Goal: Task Accomplishment & Management: Manage account settings

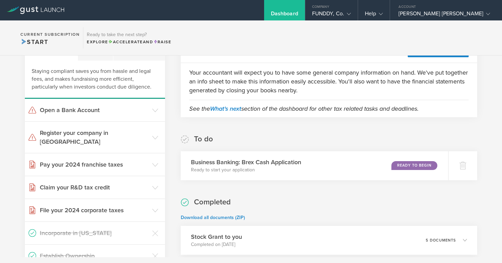
scroll to position [151, 0]
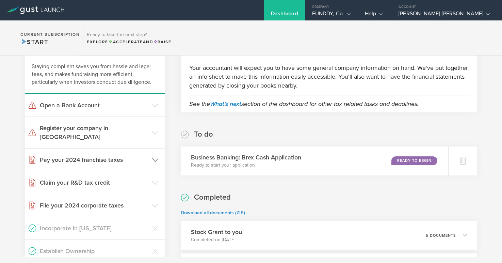
click at [128, 148] on header "Pay your 2024 franchise taxes" at bounding box center [95, 159] width 140 height 22
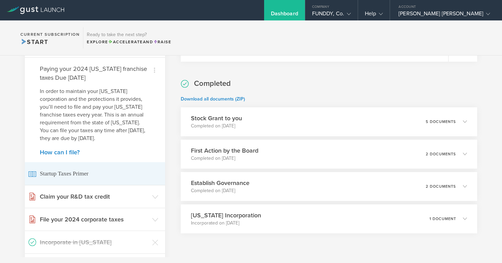
scroll to position [265, 0]
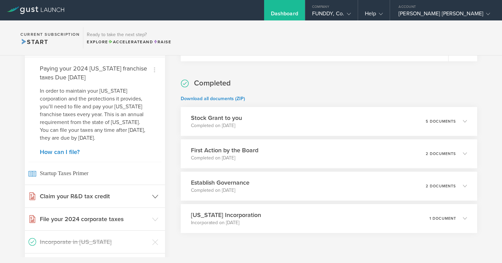
click at [112, 192] on h3 "Claim your R&D tax credit" at bounding box center [94, 196] width 109 height 9
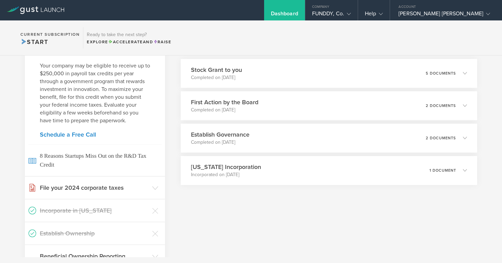
scroll to position [312, 0]
click at [112, 184] on h3 "File your 2024 corporate taxes" at bounding box center [94, 188] width 109 height 9
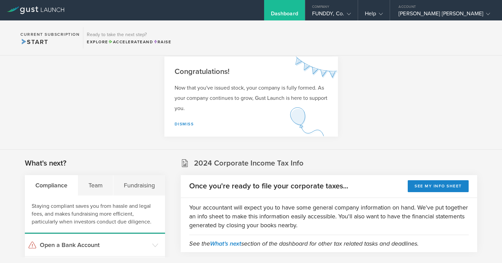
scroll to position [0, 0]
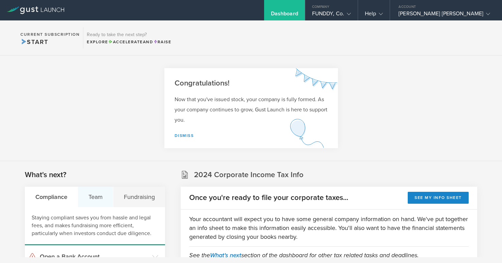
click at [103, 189] on div "Team" at bounding box center [95, 196] width 35 height 20
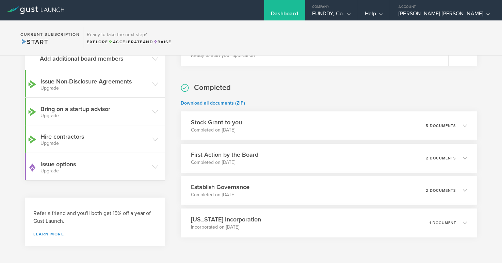
scroll to position [259, 0]
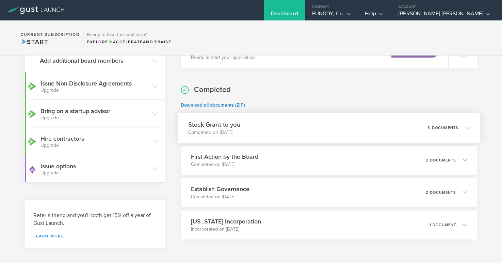
click at [383, 128] on div "Stock Grant to you Completed on [DATE] 5 documents" at bounding box center [329, 128] width 302 height 30
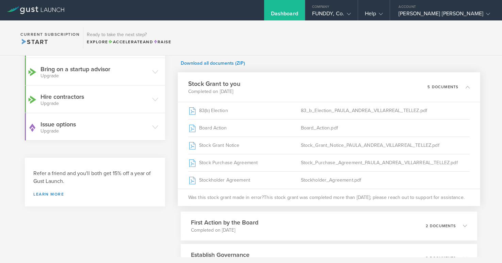
scroll to position [301, 0]
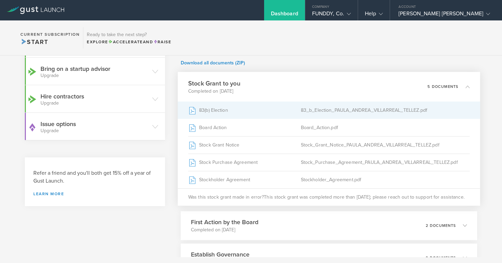
click at [219, 109] on div "83(b) Election" at bounding box center [244, 109] width 113 height 17
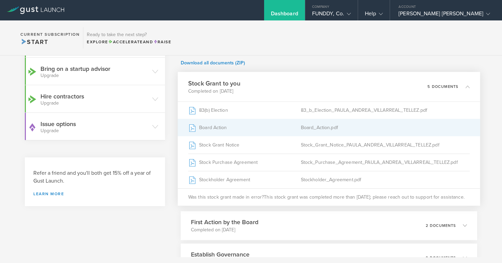
click at [234, 129] on div "Board Action" at bounding box center [244, 127] width 113 height 17
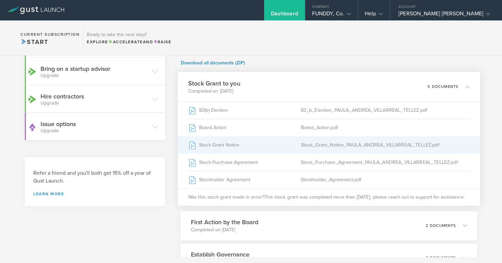
click at [228, 147] on div "Stock Grant Notice" at bounding box center [244, 144] width 113 height 17
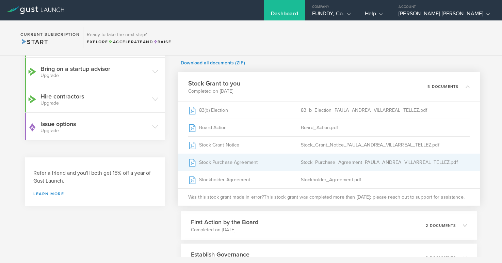
click at [262, 162] on div "Stock Purchase Agreement" at bounding box center [244, 161] width 113 height 17
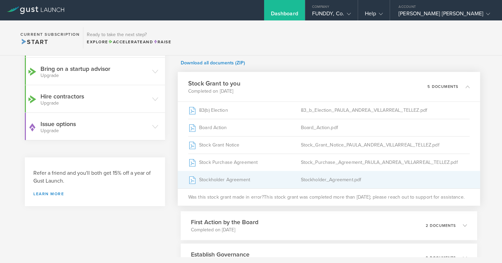
click at [239, 178] on div "Stockholder Agreement" at bounding box center [244, 179] width 113 height 17
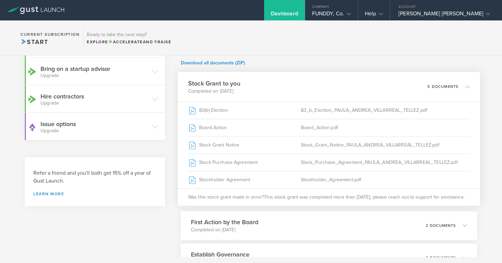
click at [360, 91] on div "Stock Grant to you Completed on [DATE] 5 documents" at bounding box center [329, 87] width 302 height 30
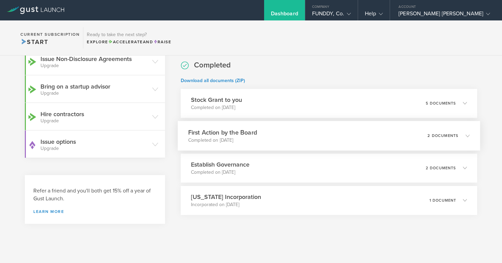
click at [332, 134] on div "First Action by the Board Completed on [DATE] 2 documents" at bounding box center [329, 136] width 302 height 30
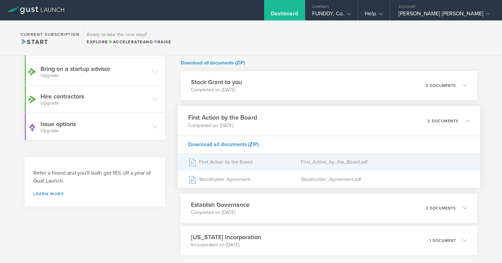
click at [312, 164] on div "First_Action_by_the_Board.pdf" at bounding box center [385, 161] width 169 height 17
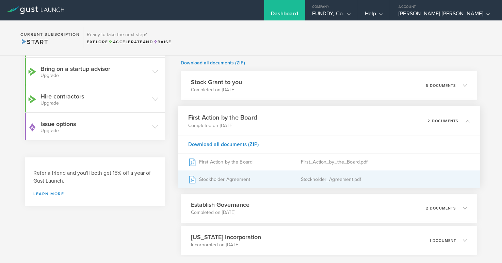
click at [253, 181] on div "Stockholder Agreement" at bounding box center [244, 178] width 113 height 17
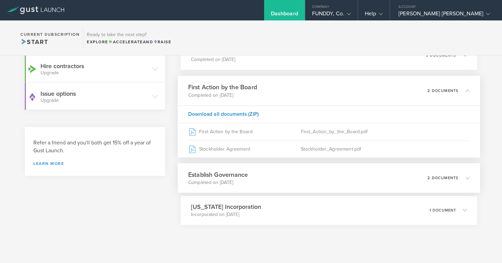
click at [310, 181] on div "Establish Governance Completed on [DATE] 2 documents" at bounding box center [329, 178] width 302 height 30
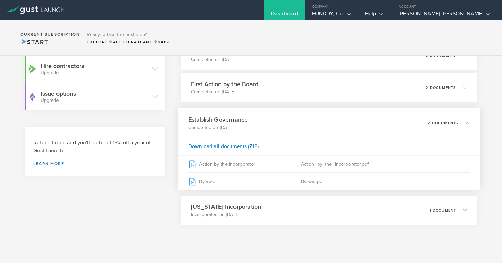
scroll to position [331, 0]
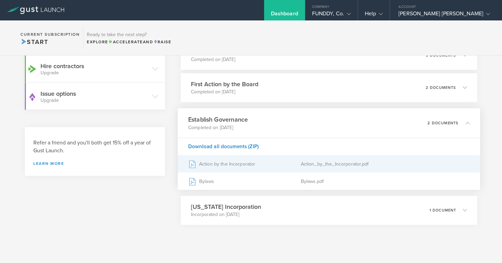
click at [302, 163] on div "Action_by_the_Incorporator.pdf" at bounding box center [385, 163] width 169 height 17
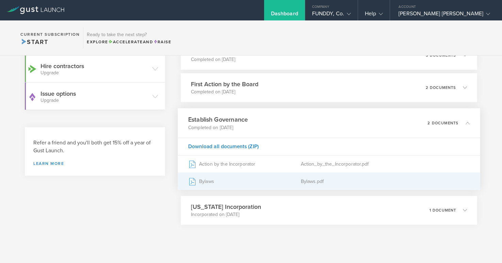
click at [265, 178] on div "Bylaws" at bounding box center [244, 180] width 113 height 17
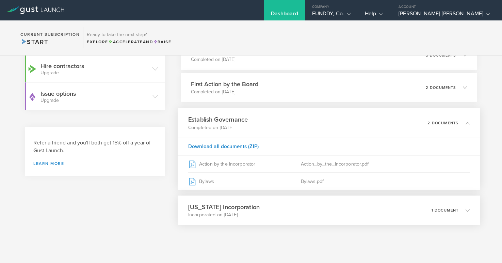
click at [264, 205] on div "[US_STATE] Incorporation Incorporated on [DATE] 1 document" at bounding box center [329, 210] width 302 height 30
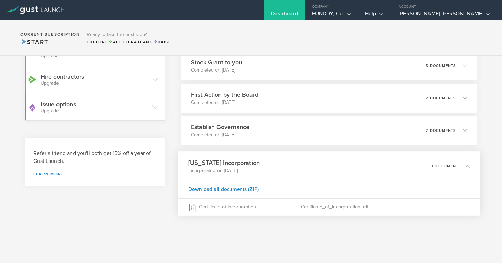
scroll to position [320, 0]
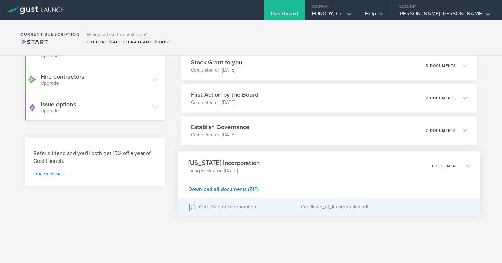
click at [291, 209] on div "Certificate of Incorporation" at bounding box center [244, 206] width 113 height 17
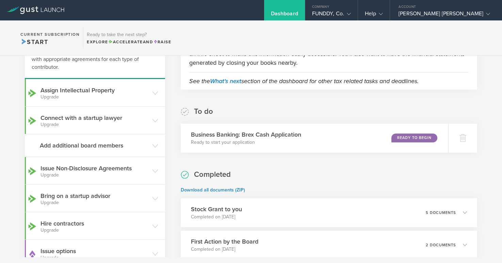
scroll to position [168, 0]
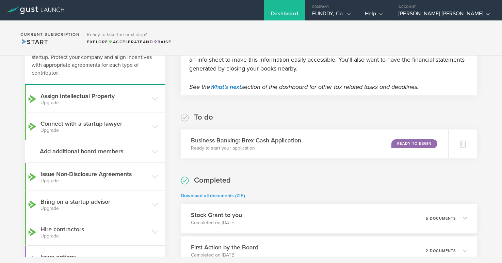
click at [240, 195] on link "Download all documents (ZIP)" at bounding box center [213, 196] width 64 height 6
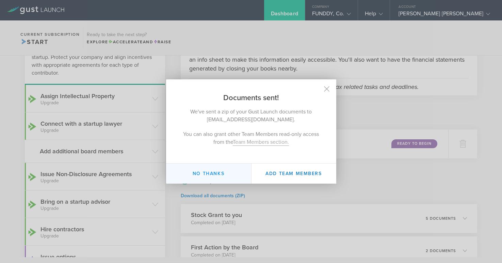
click at [232, 175] on button "No thanks" at bounding box center [208, 173] width 85 height 20
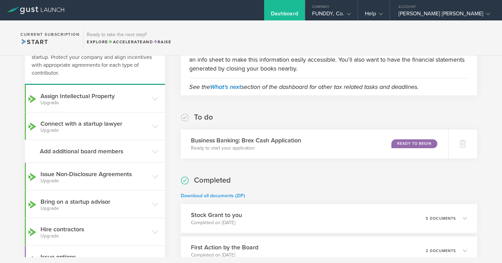
click at [225, 194] on link "Download all documents (ZIP)" at bounding box center [213, 196] width 64 height 6
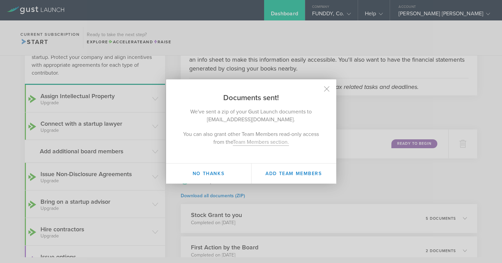
click at [329, 89] on h2 "Documents sent!" at bounding box center [251, 90] width 170 height 23
click at [324, 87] on icon at bounding box center [326, 89] width 6 height 6
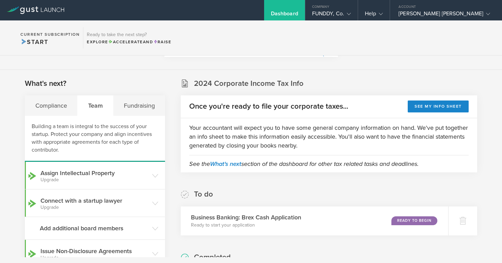
scroll to position [86, 0]
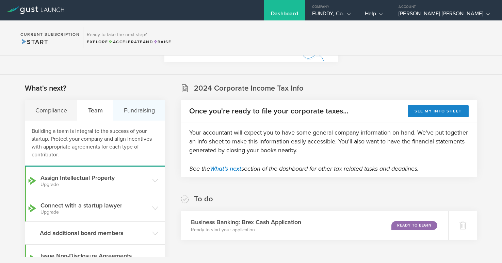
click at [138, 106] on div "Fundraising" at bounding box center [139, 110] width 52 height 20
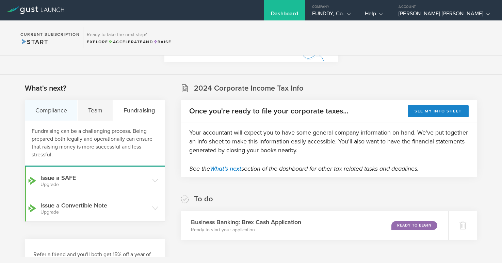
click at [56, 107] on div "Compliance" at bounding box center [51, 110] width 53 height 20
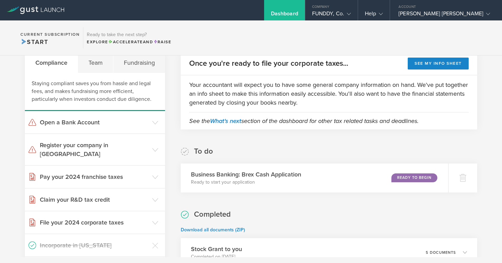
scroll to position [139, 0]
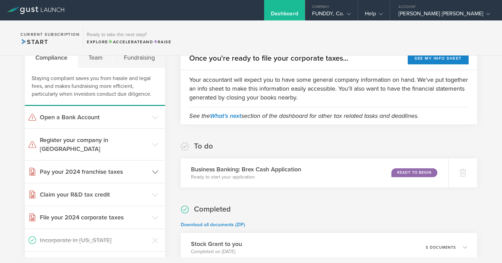
click at [123, 167] on h3 "Pay your 2024 franchise taxes" at bounding box center [94, 171] width 109 height 9
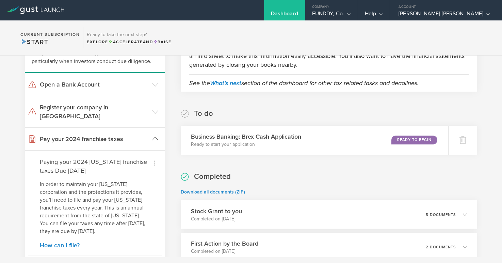
scroll to position [175, 0]
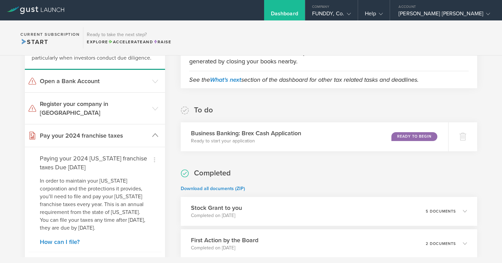
click at [135, 131] on h3 "Pay your 2024 franchise taxes" at bounding box center [94, 135] width 109 height 9
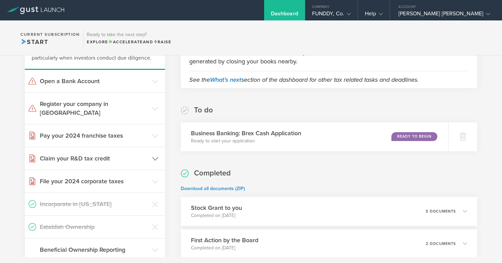
click at [127, 147] on header "Claim your R&D tax credit" at bounding box center [95, 158] width 140 height 22
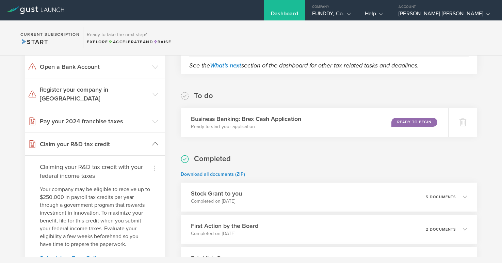
scroll to position [196, 0]
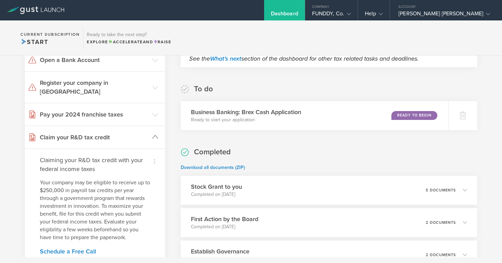
click at [129, 126] on header "Claim your R&D tax credit" at bounding box center [95, 137] width 140 height 22
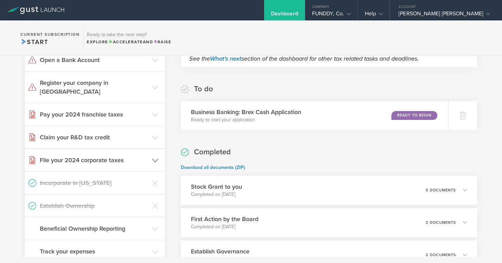
click at [126, 155] on h3 "File your 2024 corporate taxes" at bounding box center [94, 159] width 109 height 9
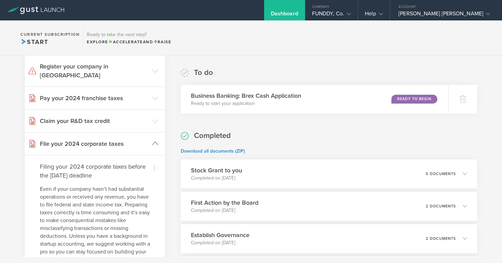
scroll to position [213, 0]
click at [131, 139] on h3 "File your 2024 corporate taxes" at bounding box center [94, 143] width 109 height 9
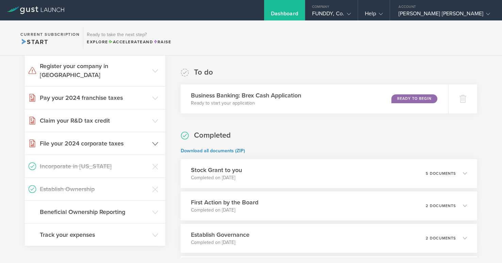
click at [131, 139] on h3 "File your 2024 corporate taxes" at bounding box center [94, 143] width 109 height 9
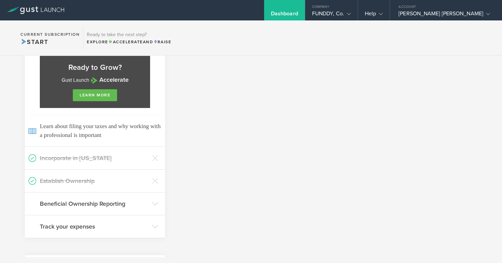
scroll to position [491, 0]
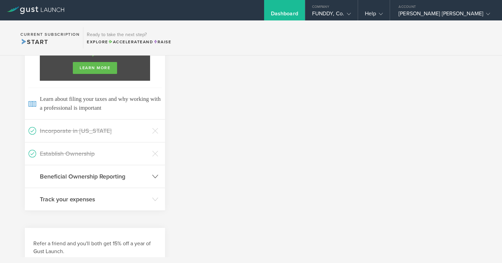
click at [116, 172] on h3 "Beneficial Ownership Reporting" at bounding box center [94, 176] width 109 height 9
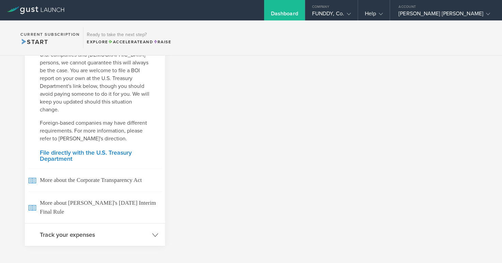
click at [109, 230] on h3 "Track your expenses" at bounding box center [94, 234] width 109 height 9
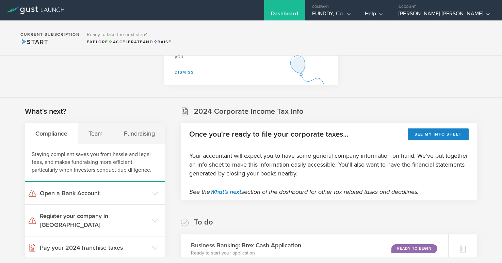
scroll to position [61, 0]
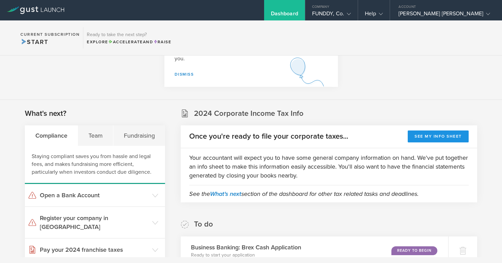
click at [423, 135] on button "See my info sheet" at bounding box center [438, 136] width 61 height 12
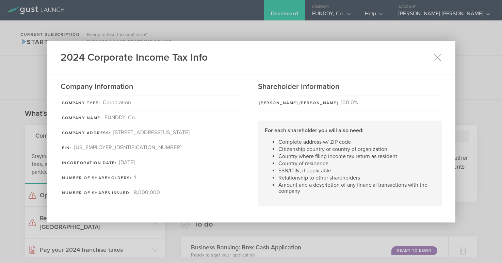
click at [484, 46] on div "2024 Corporate Income Tax Info Company Information Company Type: Corporation Co…" at bounding box center [251, 131] width 502 height 263
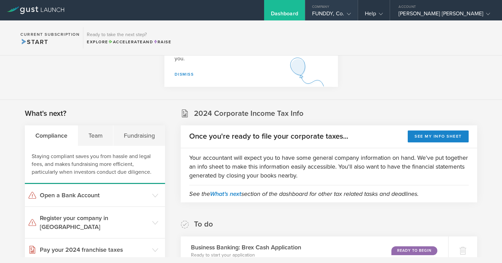
click at [324, 12] on div "FUNDDY, Co." at bounding box center [331, 15] width 39 height 10
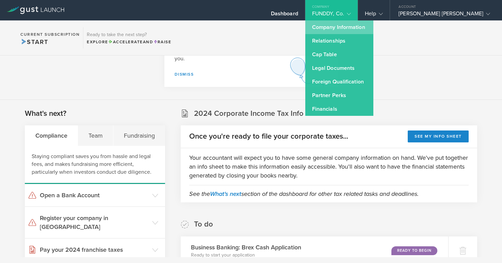
click at [325, 28] on link "Company Information" at bounding box center [339, 27] width 68 height 14
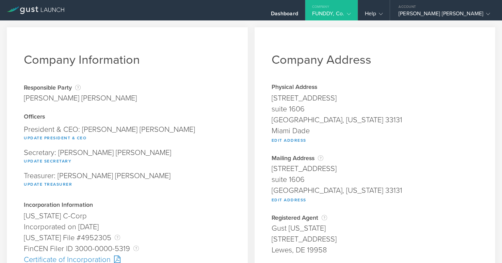
click at [328, 9] on div "Company" at bounding box center [331, 5] width 52 height 10
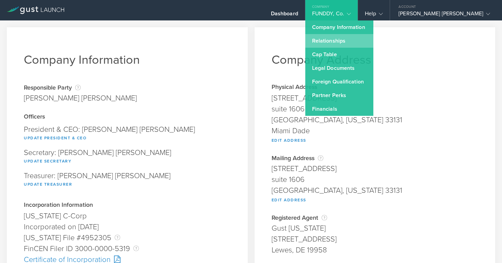
click at [320, 44] on link "Relationships" at bounding box center [339, 41] width 68 height 14
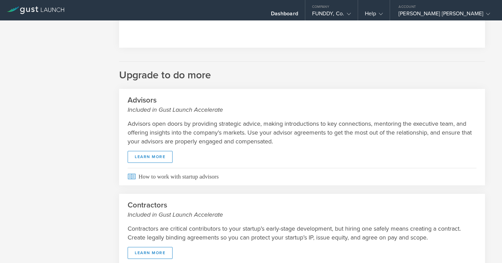
scroll to position [15, 0]
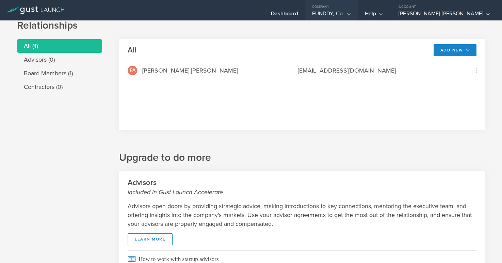
click at [332, 13] on div "FUNDDY, Co." at bounding box center [331, 15] width 39 height 10
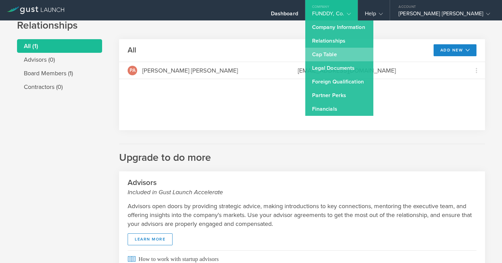
click at [321, 53] on link "Cap Table" at bounding box center [339, 55] width 68 height 14
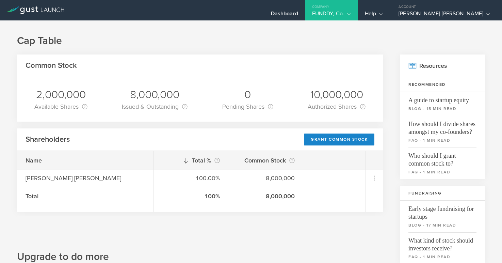
click at [344, 11] on gust-icon at bounding box center [347, 13] width 7 height 7
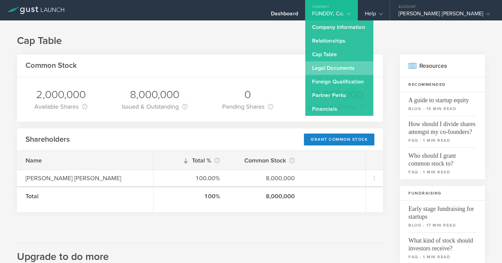
click at [332, 67] on link "Legal Documents" at bounding box center [339, 68] width 68 height 14
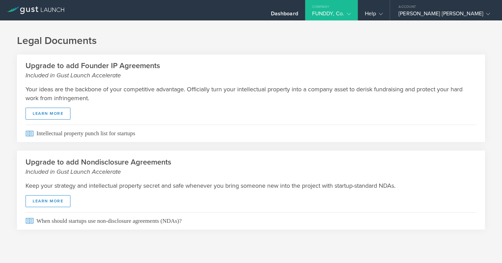
click at [344, 16] on gust-icon at bounding box center [347, 13] width 7 height 7
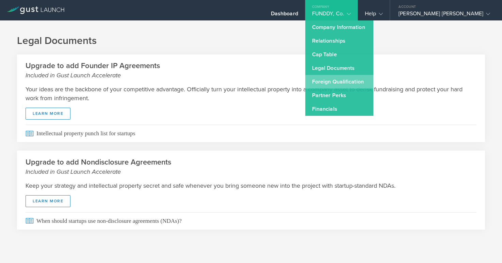
click at [333, 84] on link "Foreign Qualification" at bounding box center [339, 82] width 68 height 14
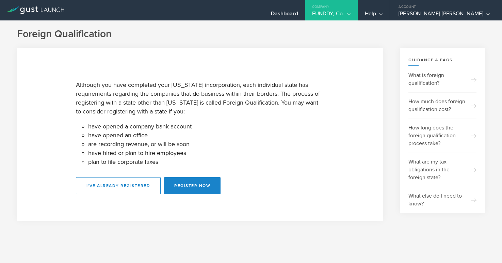
click at [345, 6] on div "Company" at bounding box center [331, 5] width 52 height 10
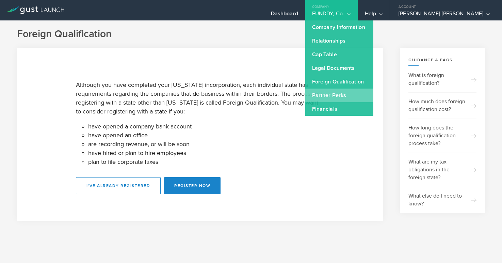
click at [336, 95] on link "Partner Perks" at bounding box center [339, 95] width 68 height 14
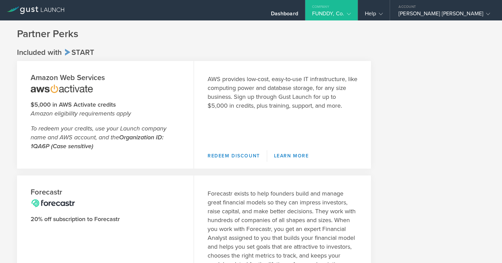
click at [347, 13] on icon at bounding box center [349, 14] width 4 height 4
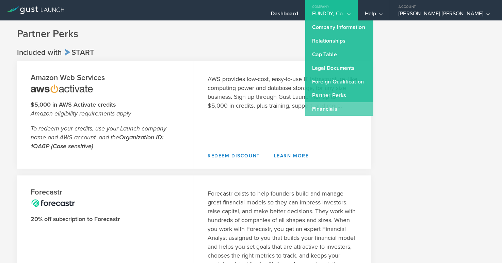
click at [325, 108] on link "Financials" at bounding box center [339, 109] width 68 height 14
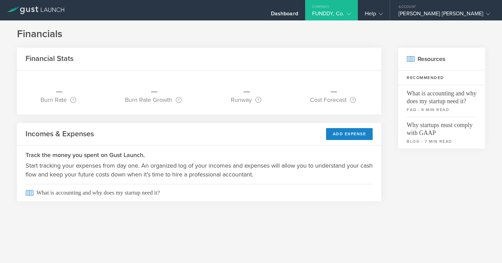
click at [336, 10] on div "Company" at bounding box center [331, 5] width 52 height 10
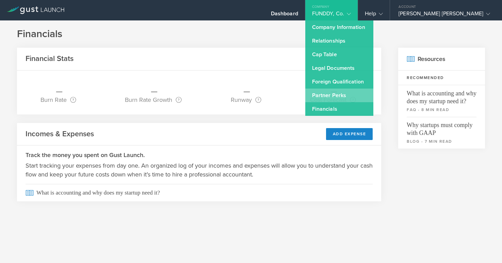
click at [341, 93] on link "Partner Perks" at bounding box center [339, 95] width 68 height 14
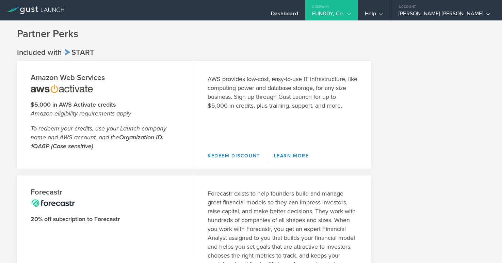
click at [347, 14] on icon at bounding box center [349, 14] width 4 height 4
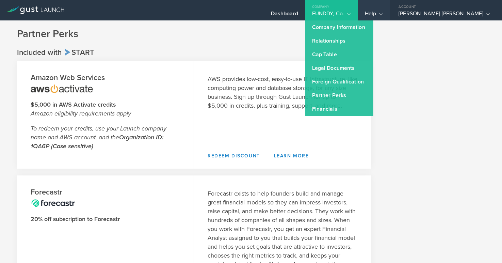
click at [376, 17] on div "Help" at bounding box center [374, 15] width 18 height 10
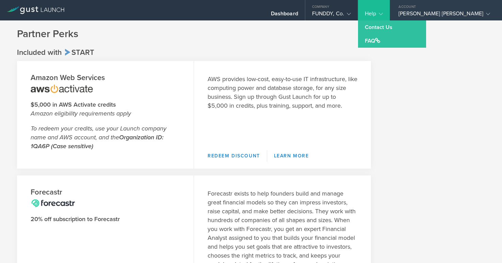
click at [429, 18] on div "[PERSON_NAME] [PERSON_NAME]" at bounding box center [444, 15] width 92 height 10
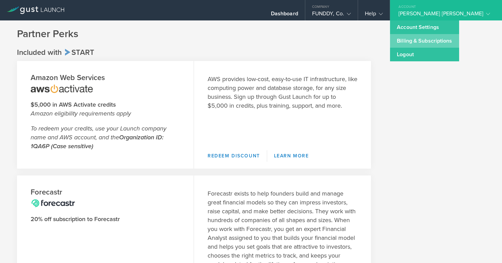
click at [419, 40] on link "Billing & Subscriptions" at bounding box center [424, 41] width 69 height 14
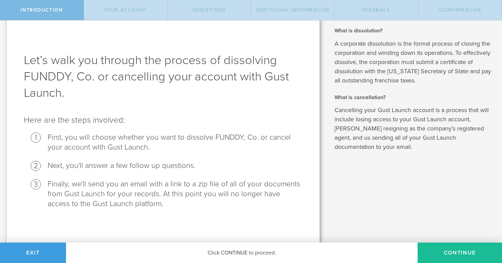
scroll to position [9, 0]
